Goal: Check status: Check status

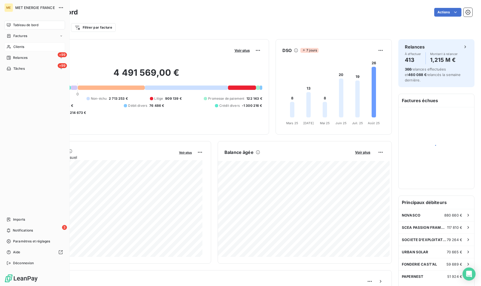
click at [13, 45] on div "Clients" at bounding box center [34, 46] width 61 height 9
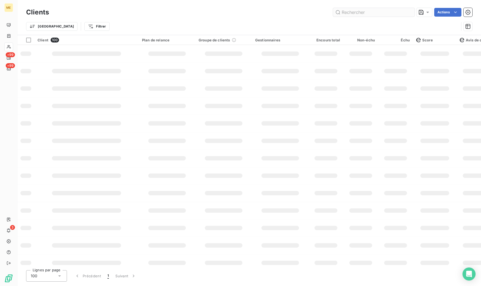
click at [365, 11] on input "text" at bounding box center [374, 12] width 82 height 9
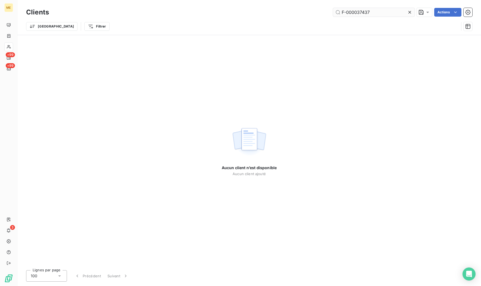
click at [380, 14] on input "F-000037437" at bounding box center [374, 12] width 82 height 9
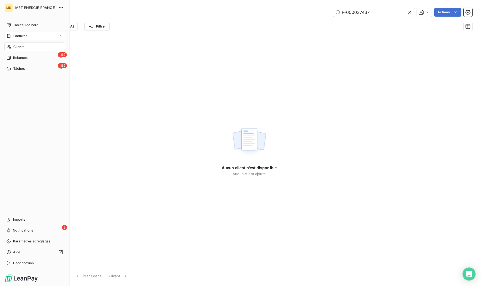
type input "F-000037437"
click at [12, 35] on div "Factures" at bounding box center [17, 35] width 21 height 5
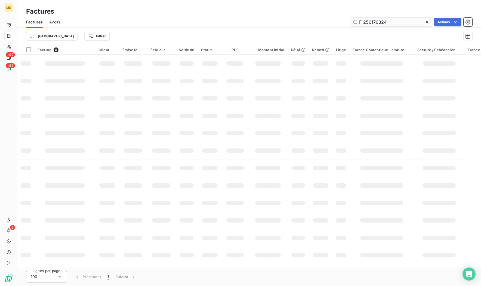
click at [392, 20] on input "F-250170324" at bounding box center [391, 22] width 82 height 9
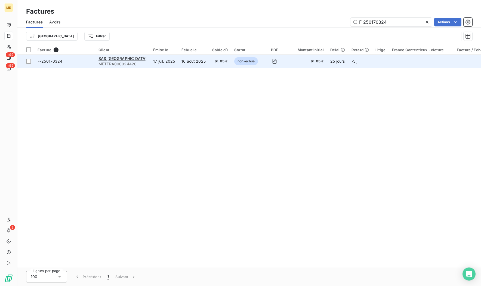
click at [56, 61] on span "F-250170324" at bounding box center [50, 61] width 25 height 5
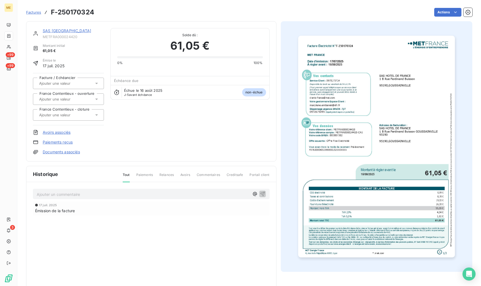
click at [63, 31] on link "SAS [GEOGRAPHIC_DATA]" at bounding box center [67, 30] width 48 height 5
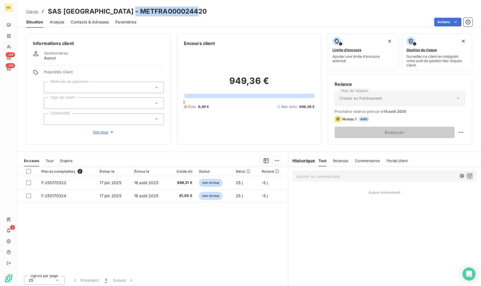
drag, startPoint x: 131, startPoint y: 10, endPoint x: 218, endPoint y: 13, distance: 87.1
click at [218, 13] on div "Clients SAS [GEOGRAPHIC_DATA] - METFRA000024420" at bounding box center [248, 12] width 463 height 10
copy h3 "METFRA000024420"
click at [141, 285] on div "Lignes par page 25 Précédent 1 Suivant" at bounding box center [152, 279] width 270 height 16
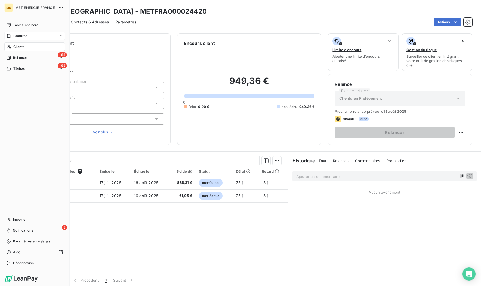
click at [28, 39] on div "Factures" at bounding box center [34, 36] width 61 height 9
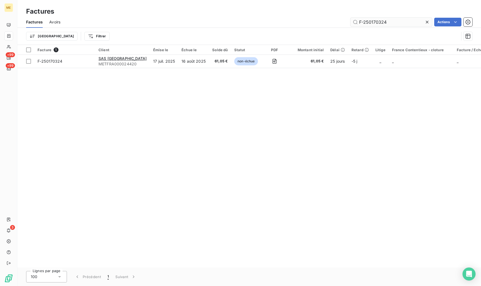
click at [393, 23] on input "F-250170324" at bounding box center [391, 22] width 82 height 9
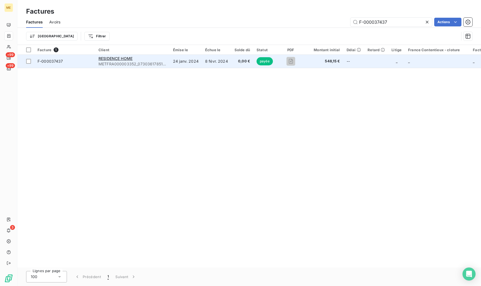
type input "F-000037437"
click at [65, 63] on span "F-000037437" at bounding box center [65, 60] width 54 height 5
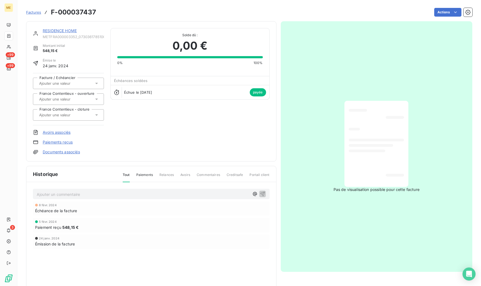
click at [58, 30] on link "RESIDENCE HOME" at bounding box center [60, 30] width 34 height 5
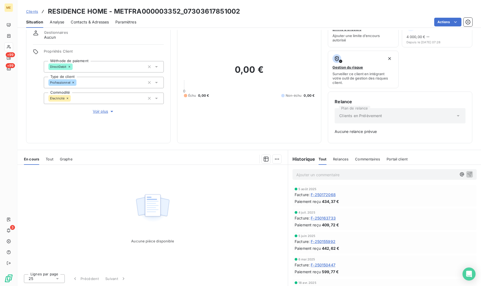
scroll to position [343, 0]
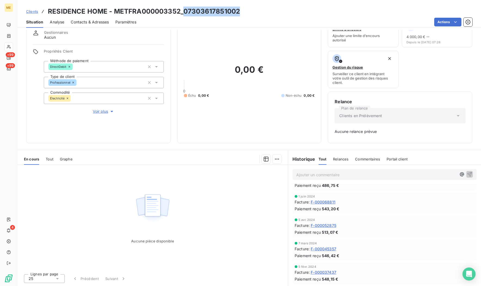
drag, startPoint x: 249, startPoint y: 11, endPoint x: 181, endPoint y: 10, distance: 68.0
click at [181, 10] on div "Clients RESIDENCE HOME - METFRA000003352_07303617851002" at bounding box center [248, 12] width 463 height 10
copy h3 "07303617851002"
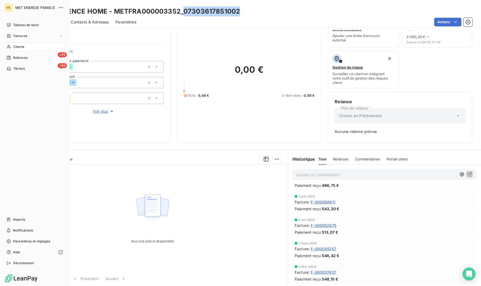
click at [19, 48] on span "Clients" at bounding box center [18, 46] width 11 height 5
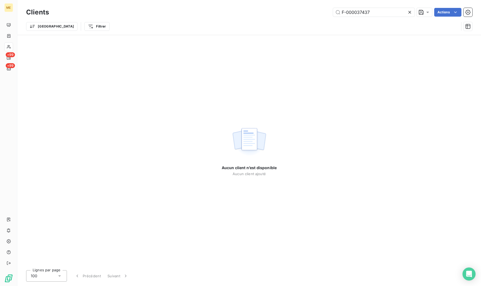
drag, startPoint x: 372, startPoint y: 12, endPoint x: 314, endPoint y: 11, distance: 57.7
click at [314, 11] on div "F-000037437 Actions" at bounding box center [263, 12] width 417 height 9
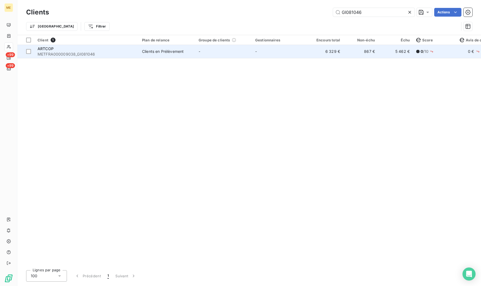
type input "GI081046"
click at [75, 49] on div "ARTCOP" at bounding box center [87, 48] width 98 height 5
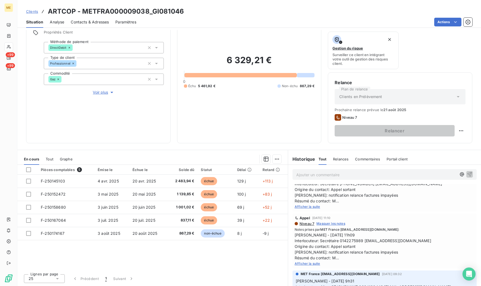
scroll to position [82, 0]
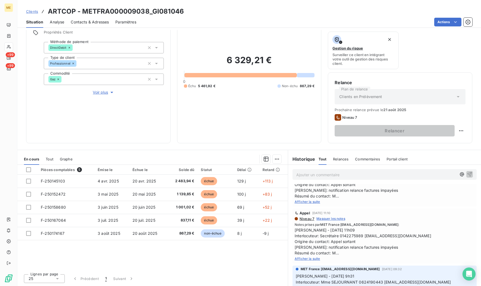
click at [306, 258] on span "Afficher la suite" at bounding box center [308, 258] width 26 height 4
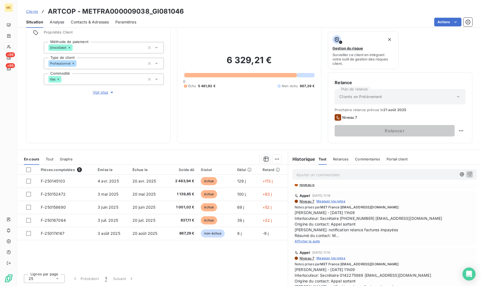
scroll to position [27, 0]
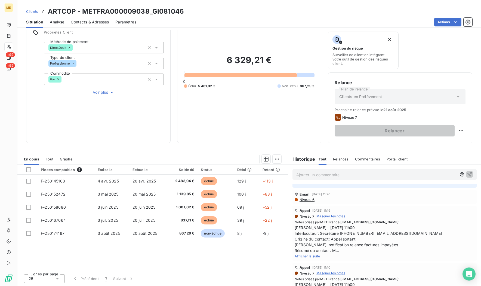
click at [312, 256] on span "Afficher la suite" at bounding box center [308, 256] width 26 height 4
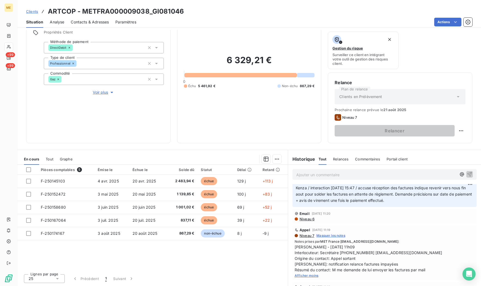
scroll to position [0, 0]
